Goal: Navigation & Orientation: Find specific page/section

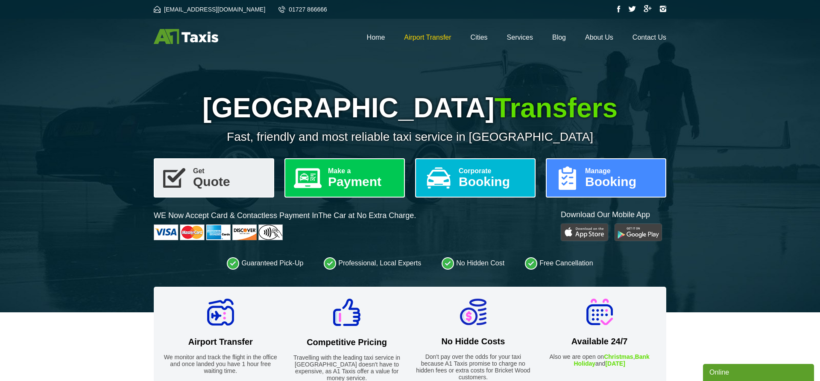
click at [439, 34] on link "Airport Transfer" at bounding box center [427, 37] width 47 height 7
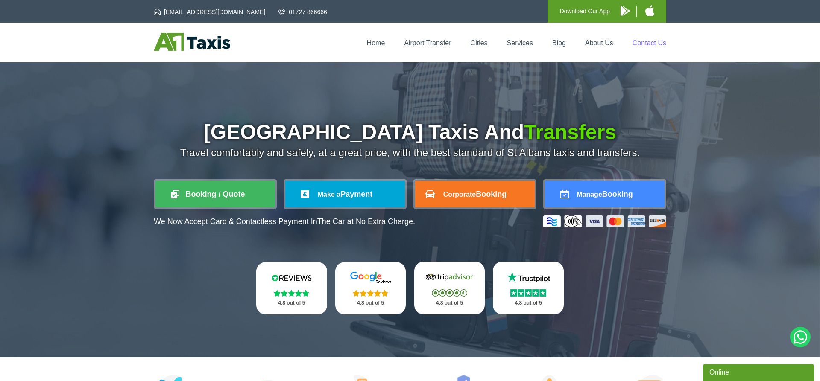
click at [646, 44] on link "Contact Us" at bounding box center [650, 42] width 34 height 7
